Goal: Task Accomplishment & Management: Use online tool/utility

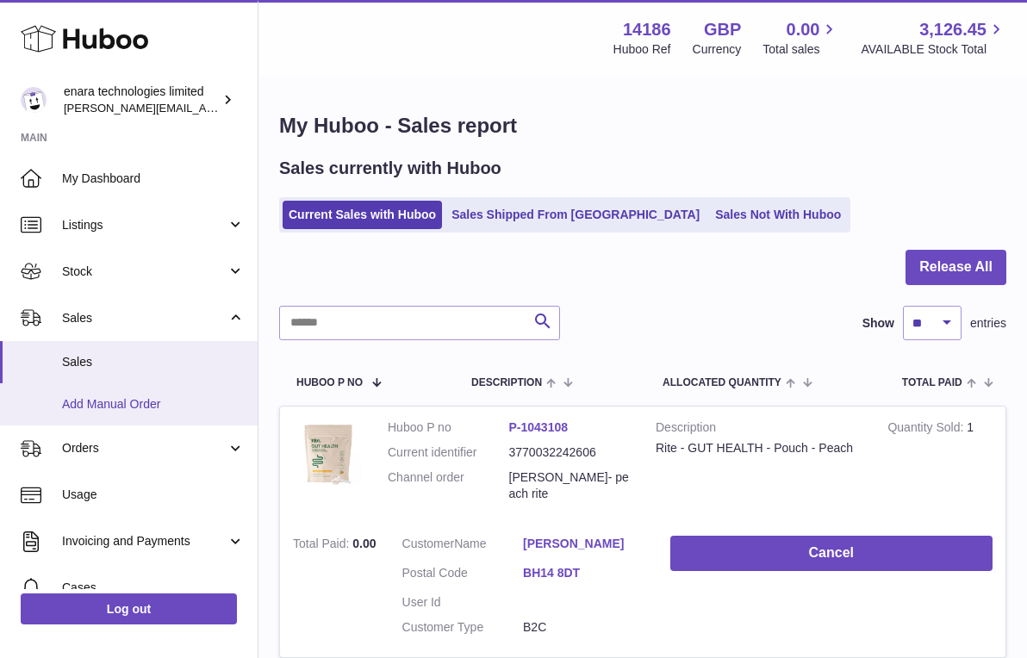
click at [141, 403] on span "Add Manual Order" at bounding box center [153, 404] width 183 height 16
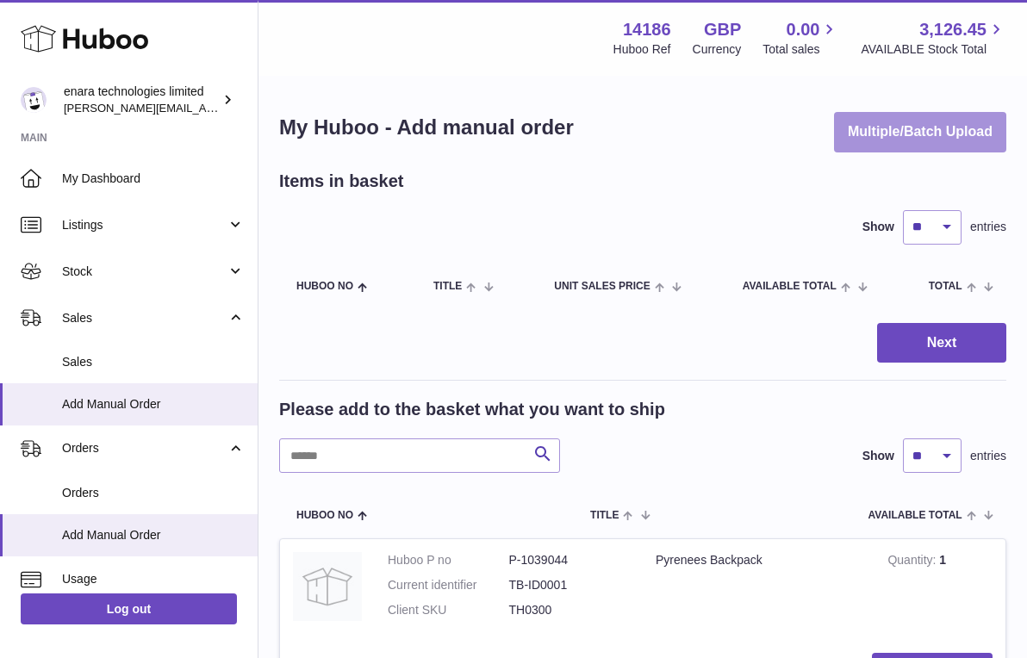
click at [947, 124] on button "Multiple/Batch Upload" at bounding box center [920, 132] width 172 height 40
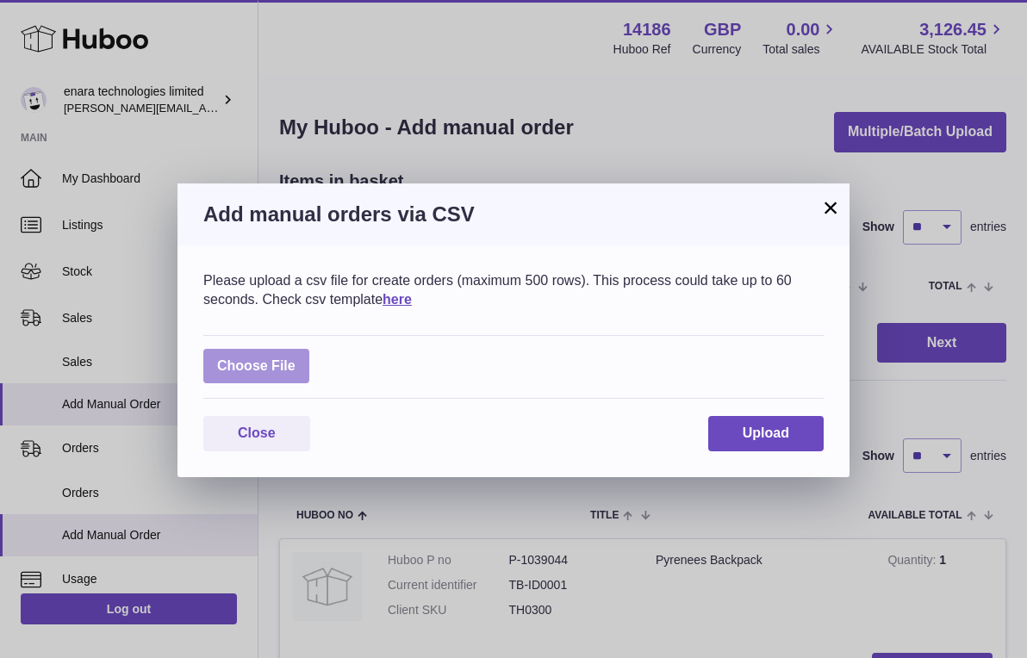
click at [271, 365] on label at bounding box center [256, 366] width 106 height 35
click at [295, 358] on input "file" at bounding box center [295, 358] width 1 height 1
type input "**********"
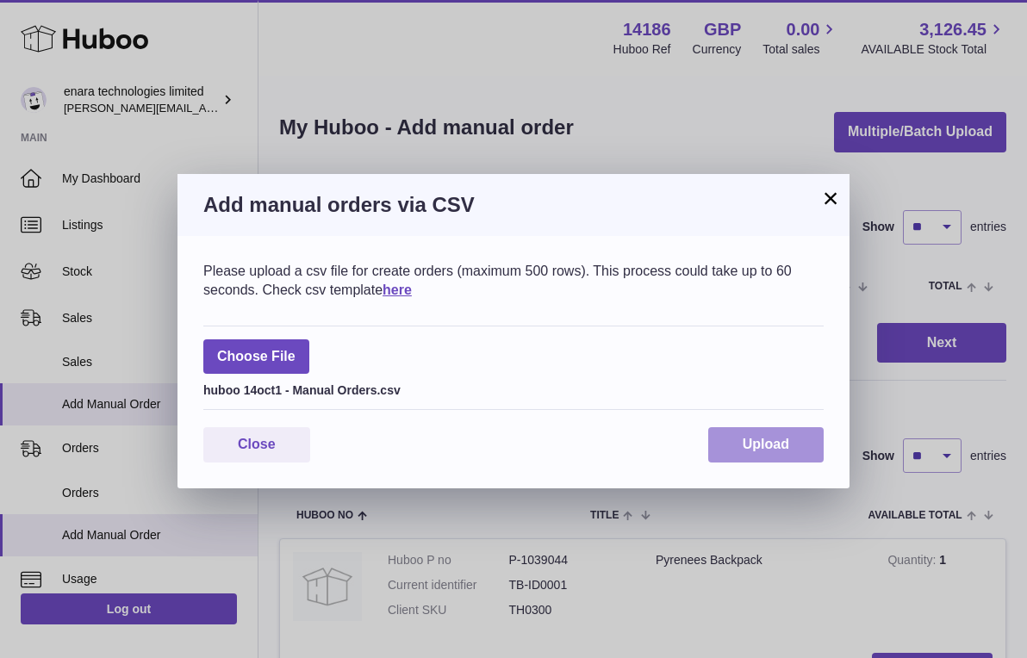
click at [773, 438] on span "Upload" at bounding box center [766, 444] width 47 height 15
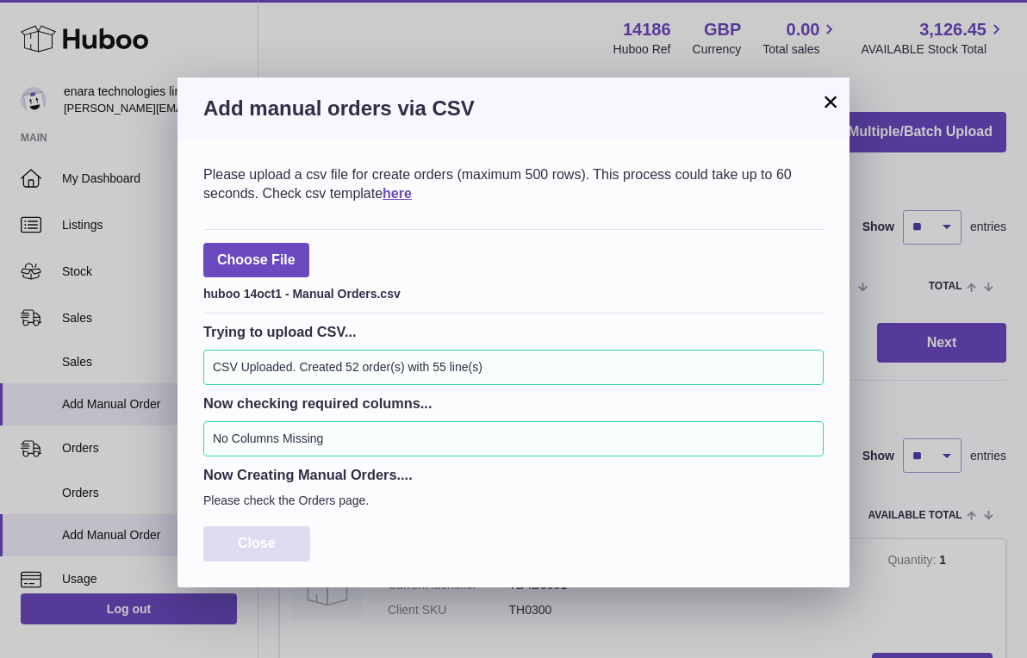
click at [274, 538] on span "Close" at bounding box center [257, 543] width 38 height 15
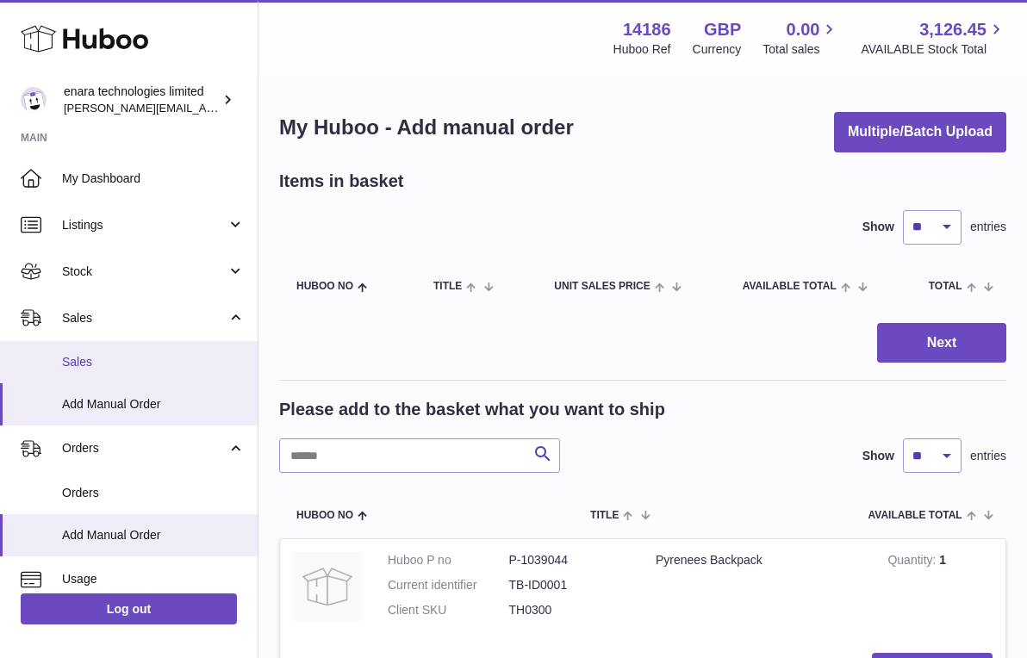
click at [163, 360] on span "Sales" at bounding box center [153, 362] width 183 height 16
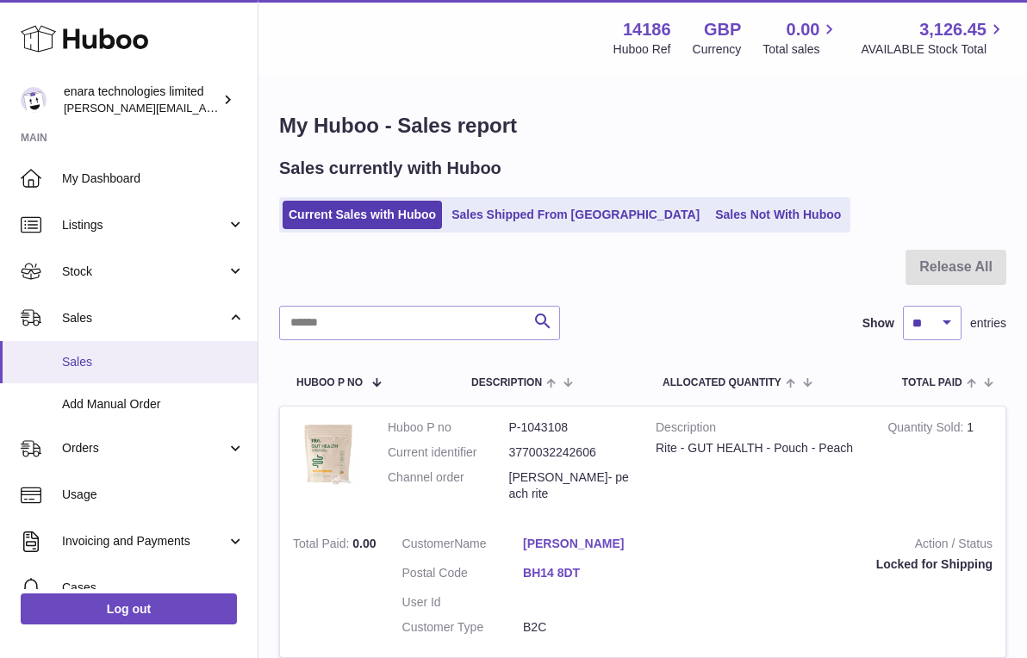
click at [164, 358] on span "Sales" at bounding box center [153, 362] width 183 height 16
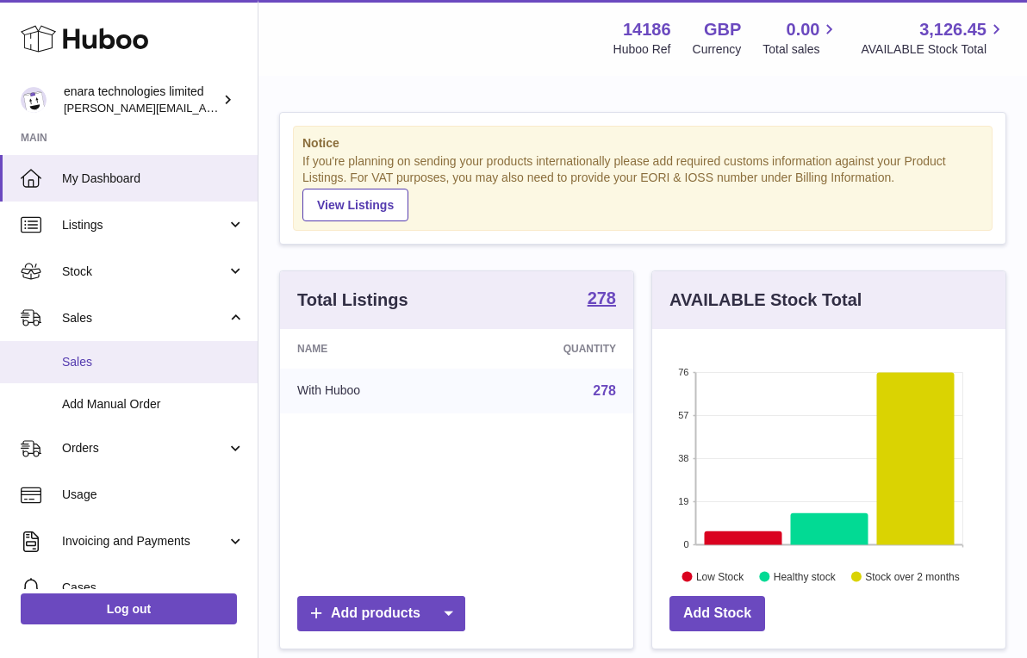
scroll to position [269, 353]
click at [127, 366] on span "Sales" at bounding box center [153, 362] width 183 height 16
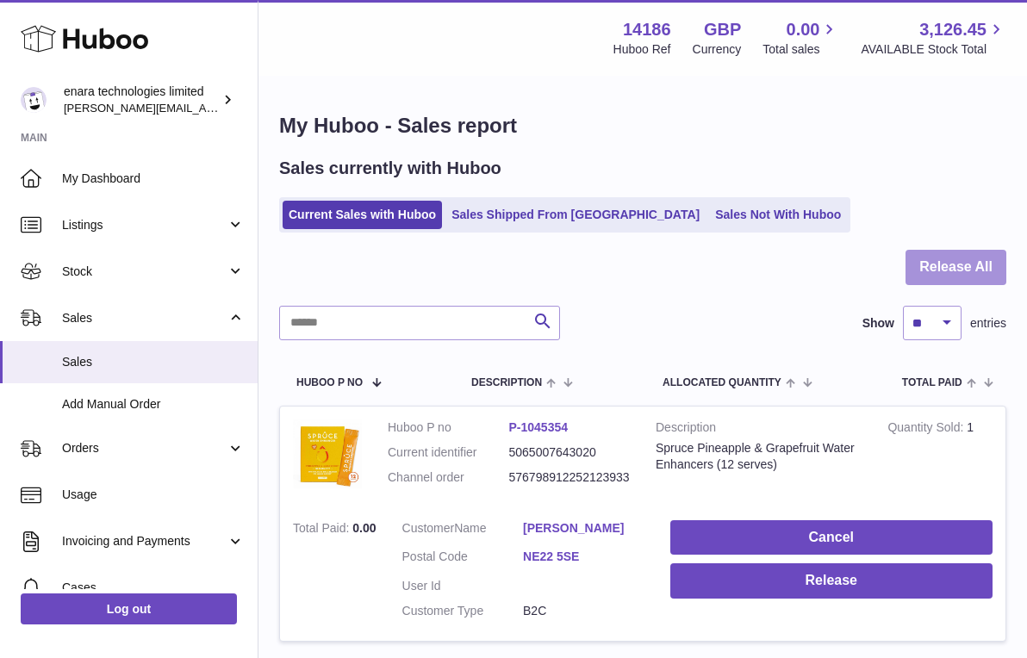
click at [961, 263] on button "Release All" at bounding box center [955, 267] width 101 height 35
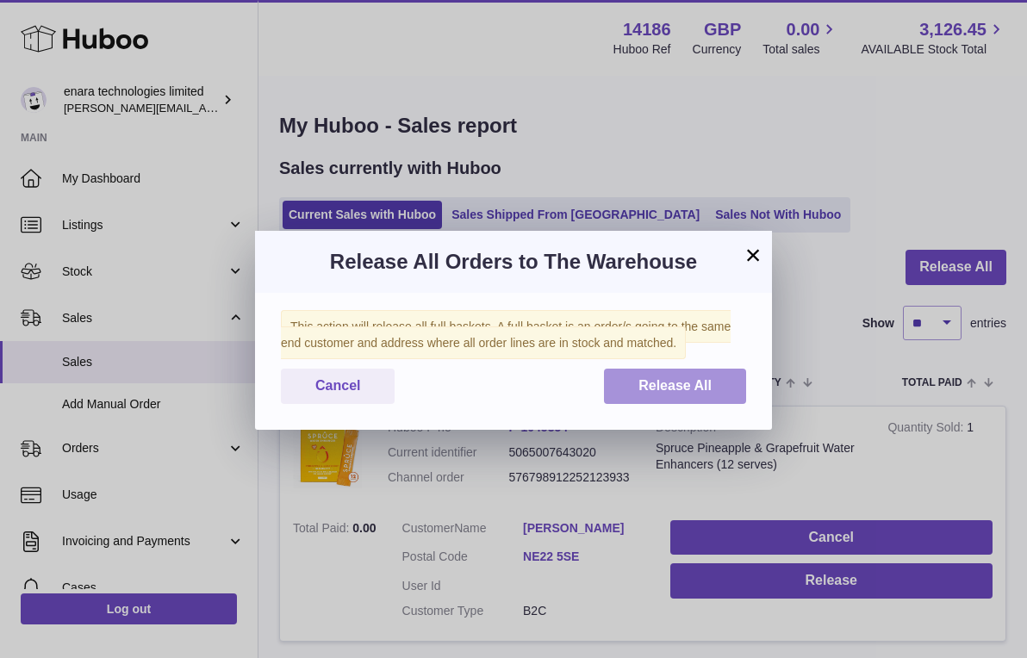
click at [687, 379] on span "Release All" at bounding box center [674, 385] width 73 height 15
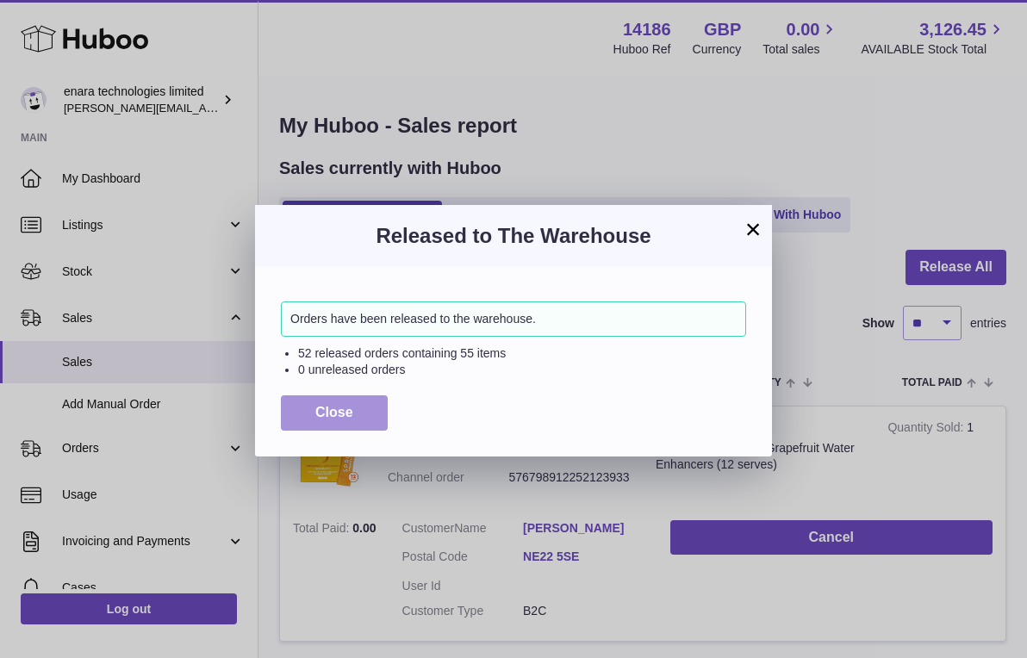
click at [320, 413] on span "Close" at bounding box center [334, 412] width 38 height 15
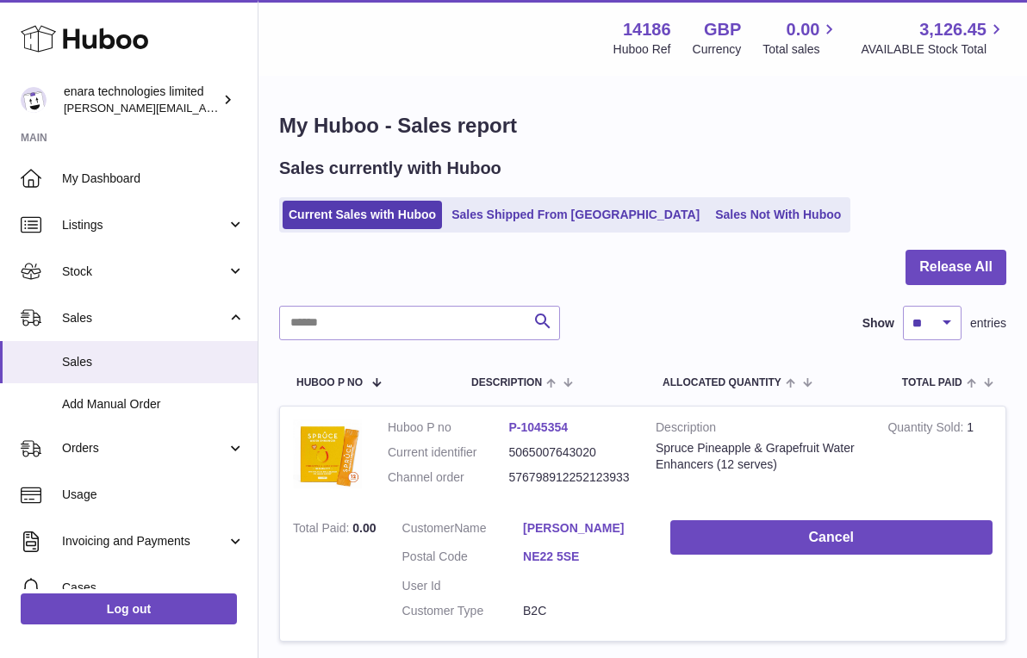
click at [667, 313] on div "Search Show ** ** ** *** entries" at bounding box center [642, 323] width 727 height 34
